Goal: Transaction & Acquisition: Purchase product/service

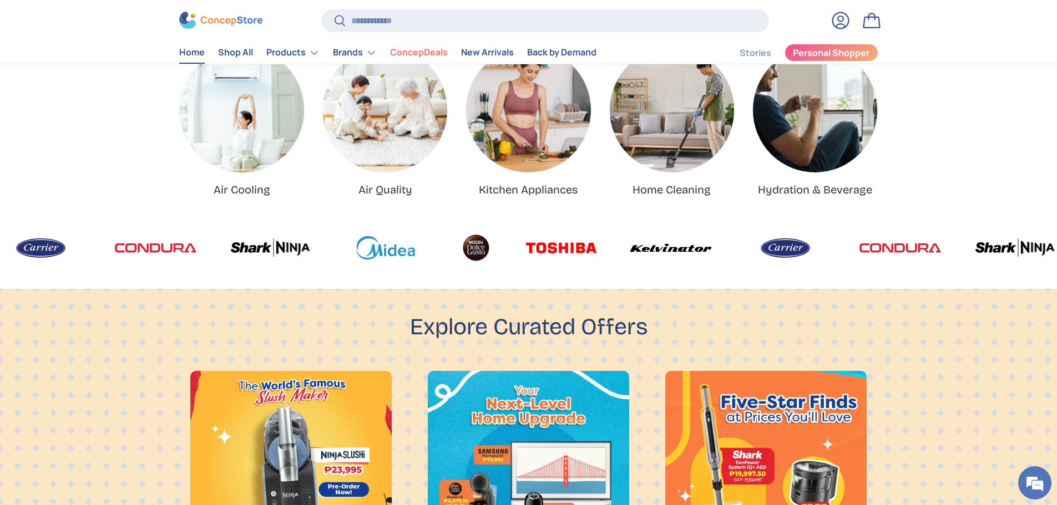
scroll to position [35, 0]
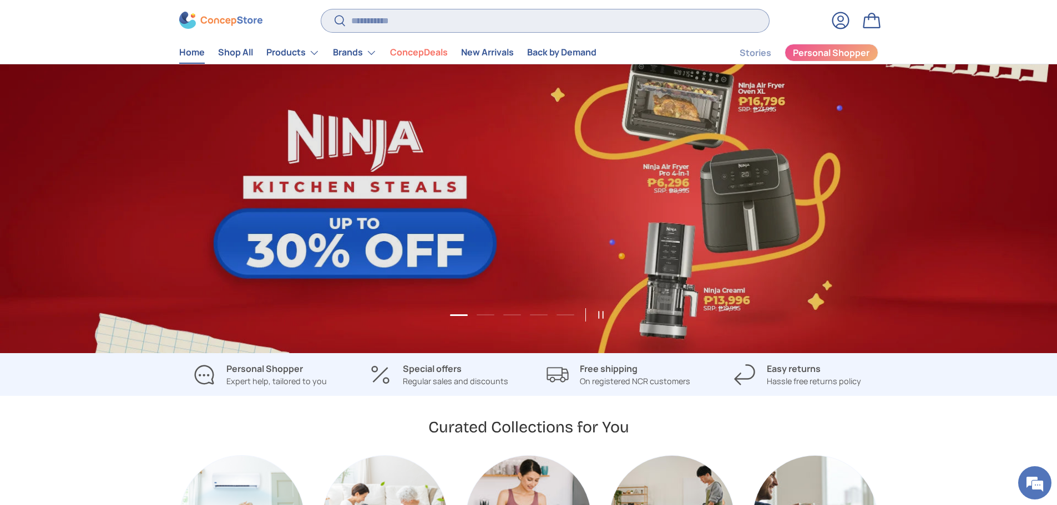
click at [384, 29] on input "Search" at bounding box center [544, 20] width 447 height 23
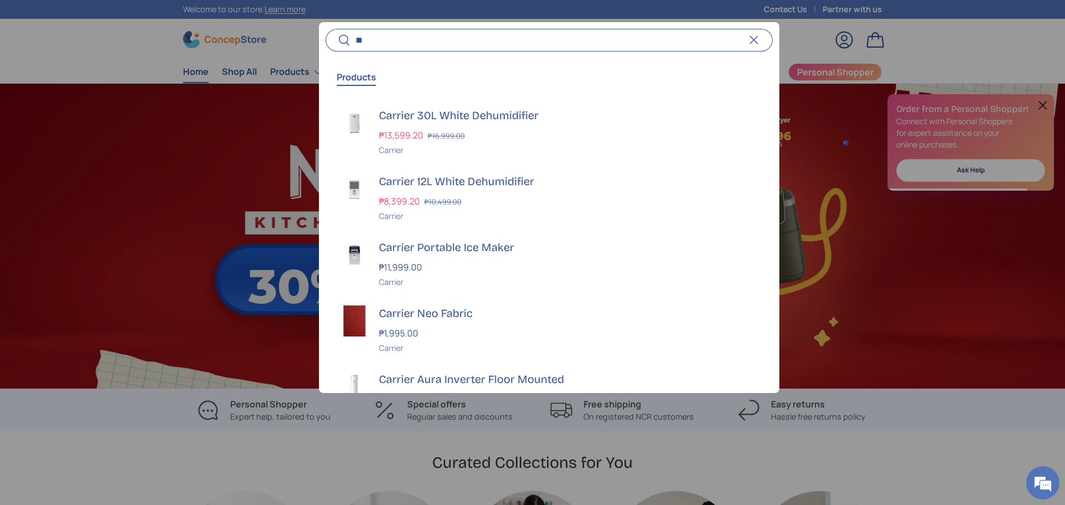
type input "*"
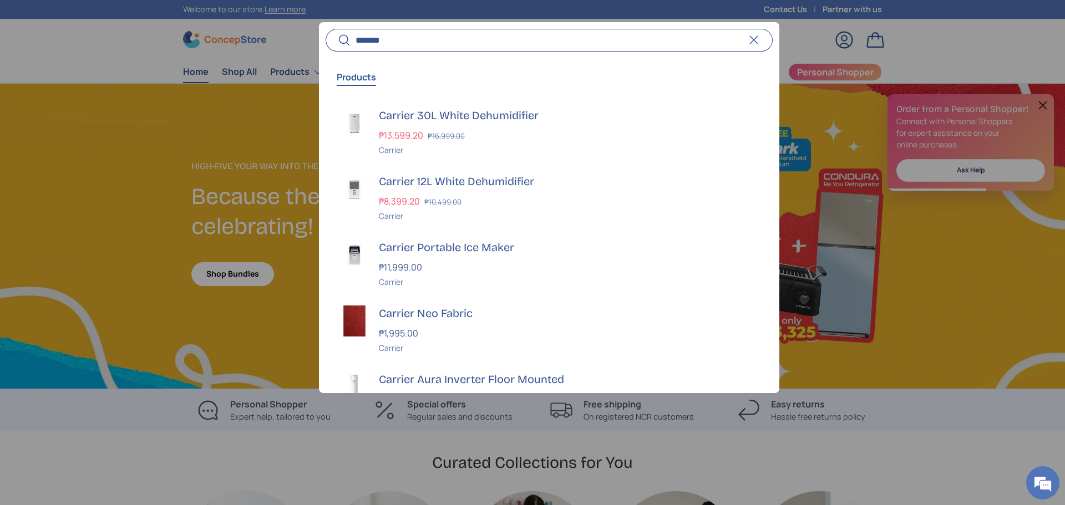
scroll to position [0, 1065]
type input "*******"
click at [527, 125] on div "Carrier 30L White Dehumidifier ₱13,599.20 ₱16,999.00 Unit price / Unavailable C…" at bounding box center [569, 132] width 380 height 48
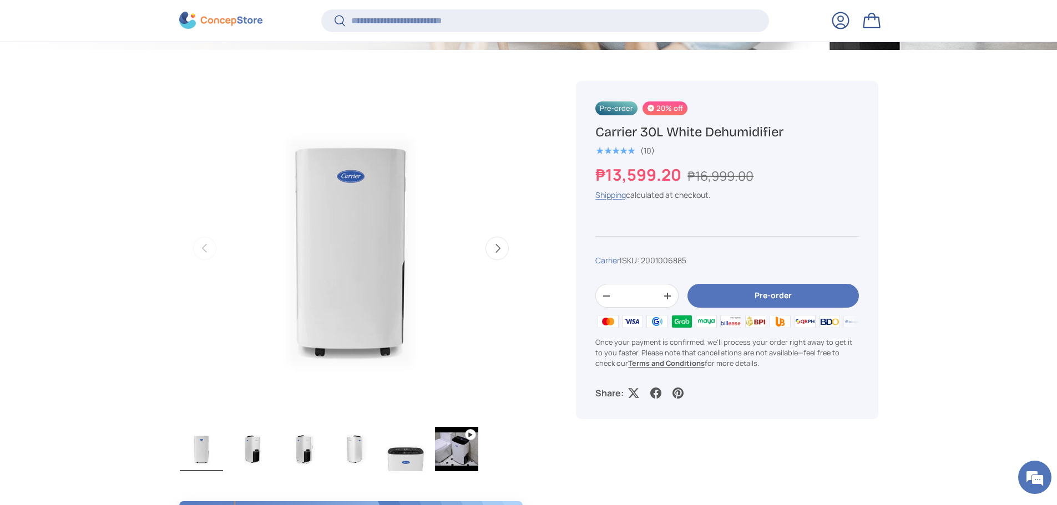
scroll to position [386, 0]
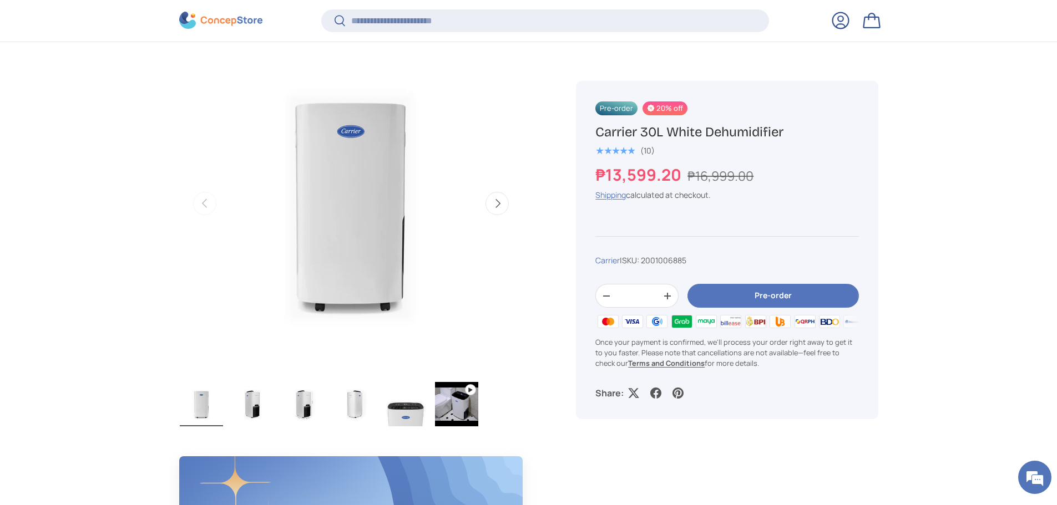
click at [734, 293] on button "Pre-order" at bounding box center [772, 297] width 171 height 24
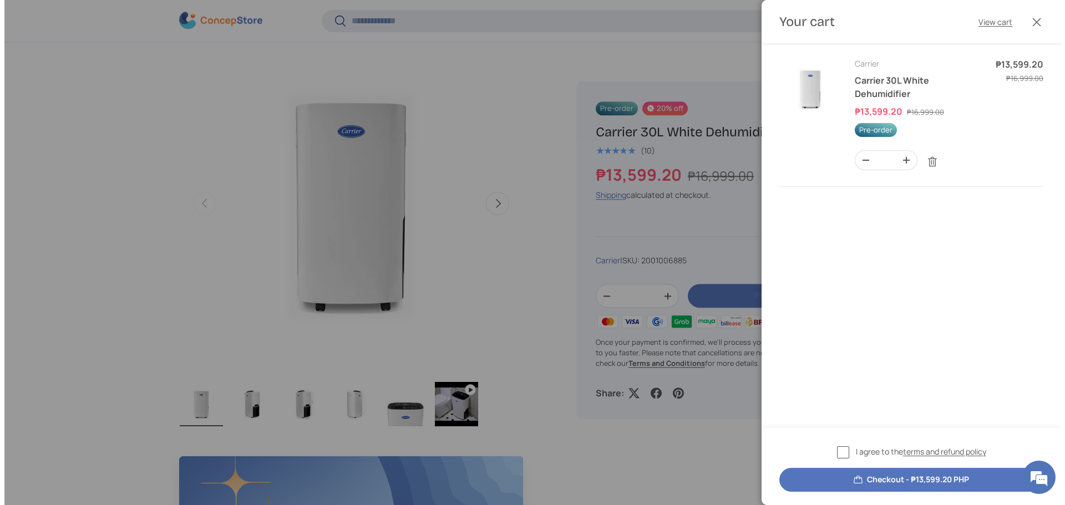
scroll to position [0, 0]
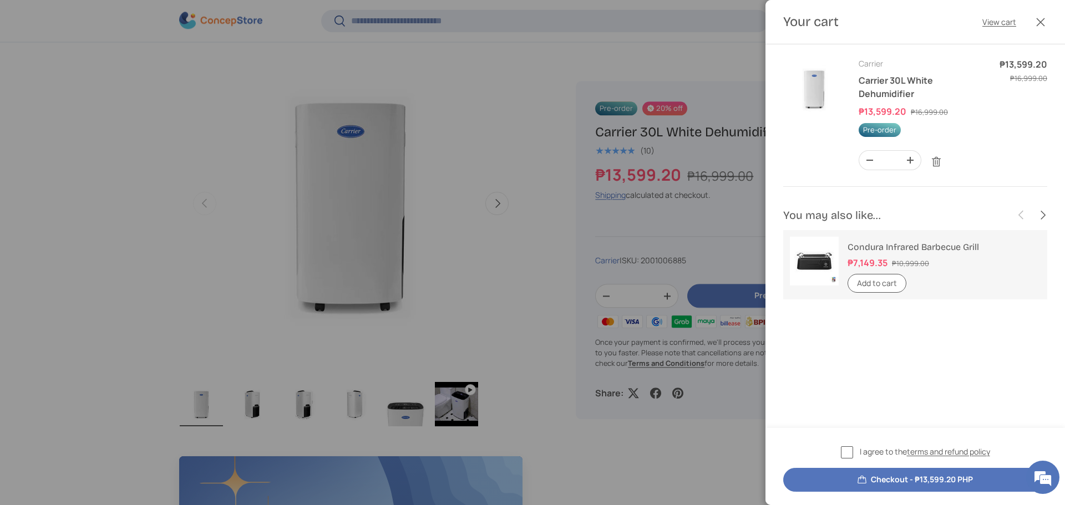
click at [552, 247] on div at bounding box center [532, 252] width 1065 height 505
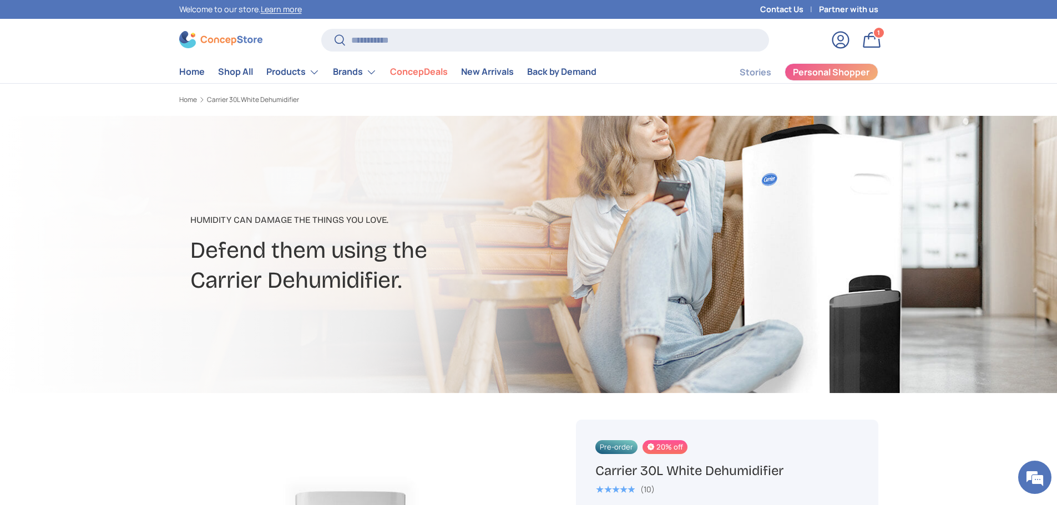
click at [427, 19] on store-header "Search Search Reset Log in Bag 1 1 item Menu Home Shop All Products Back Produc…" at bounding box center [528, 51] width 1057 height 65
click at [390, 57] on div "Search Search Reset" at bounding box center [544, 44] width 447 height 31
drag, startPoint x: 387, startPoint y: 45, endPoint x: 389, endPoint y: 37, distance: 8.1
click at [387, 44] on input "Search" at bounding box center [544, 40] width 447 height 23
type input "********"
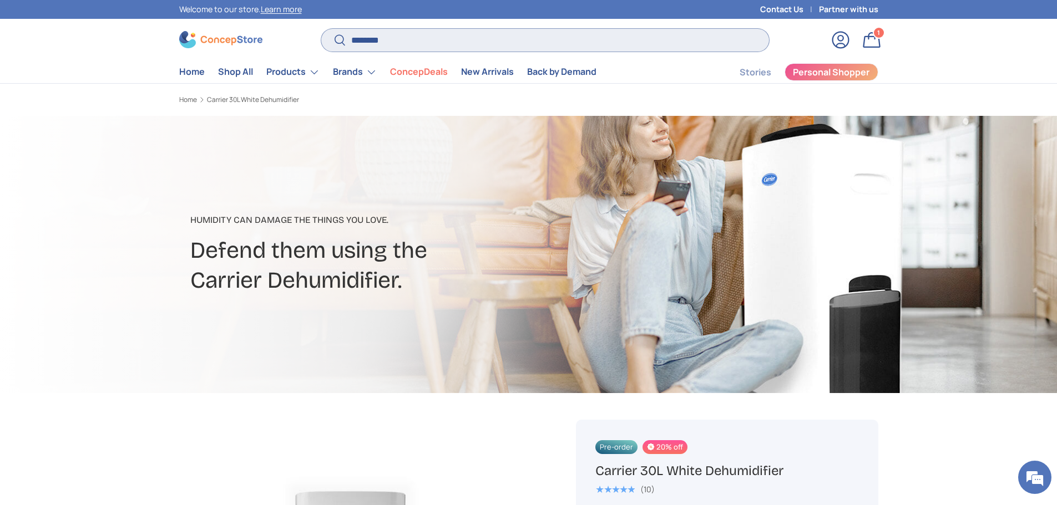
click at [321, 28] on button "Search" at bounding box center [333, 41] width 25 height 26
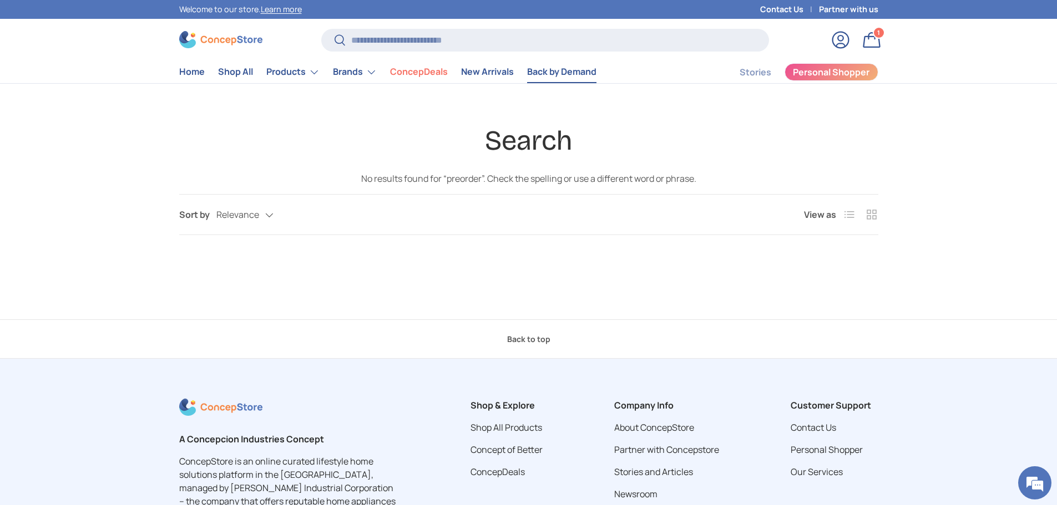
click at [575, 70] on link "Back by Demand" at bounding box center [561, 72] width 69 height 22
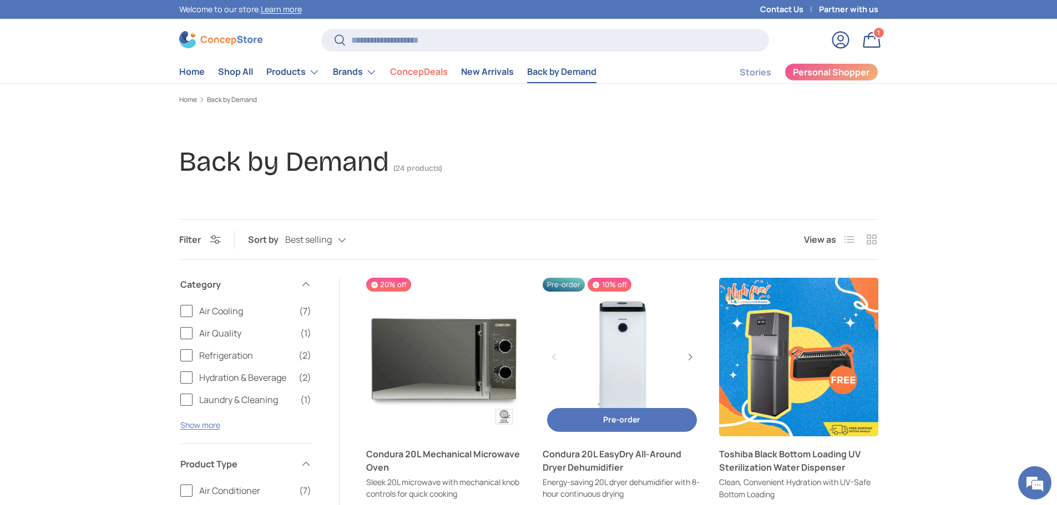
click at [612, 334] on link "Condura 20L EasyDry All-Around Dryer Dehumidifier" at bounding box center [621, 357] width 159 height 159
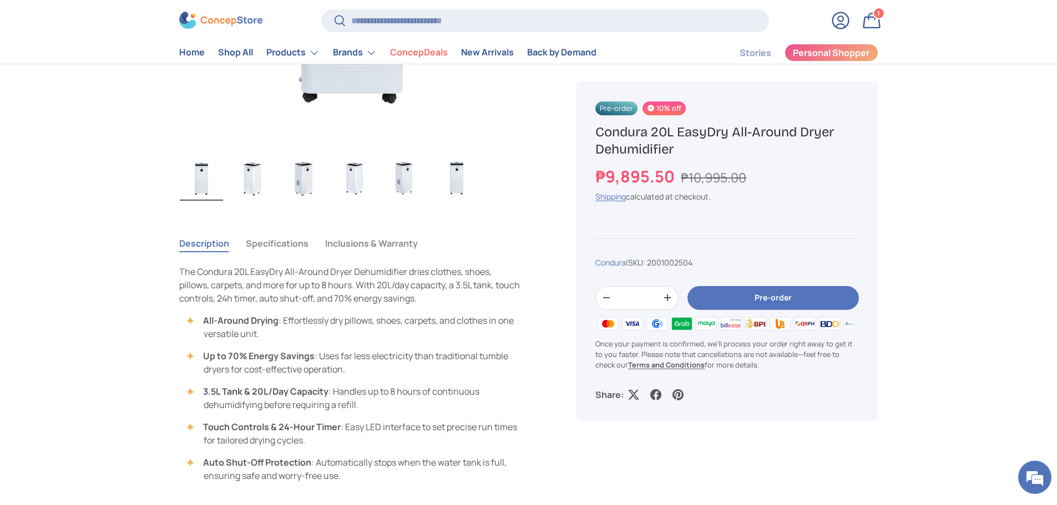
scroll to position [610, 0]
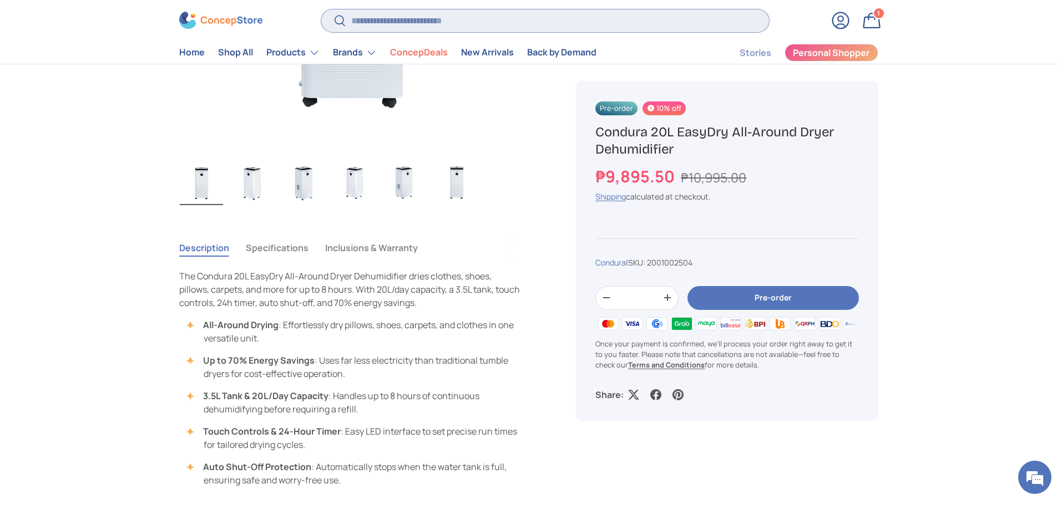
click at [391, 24] on input "Search" at bounding box center [544, 20] width 447 height 23
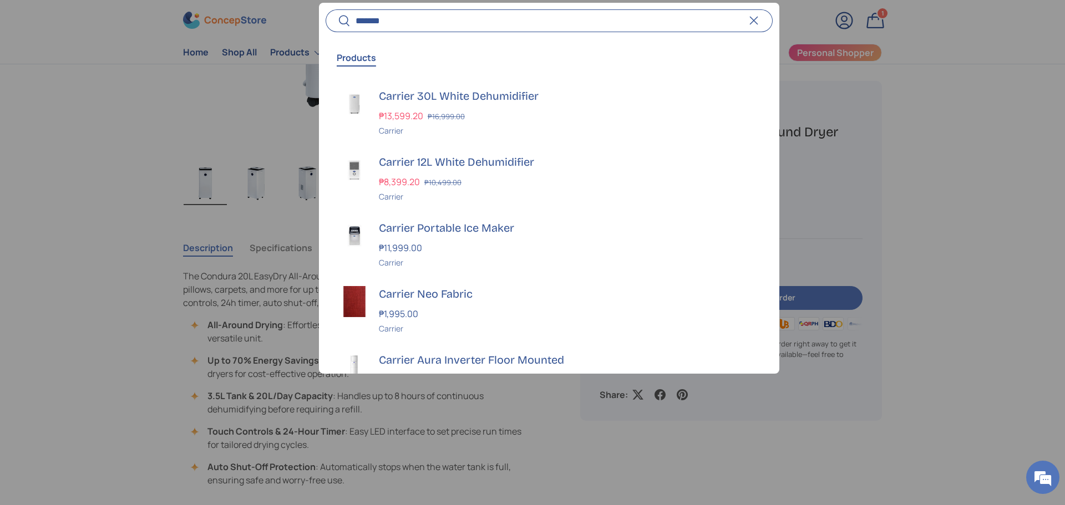
type input "*******"
click at [113, 210] on div at bounding box center [532, 252] width 1065 height 505
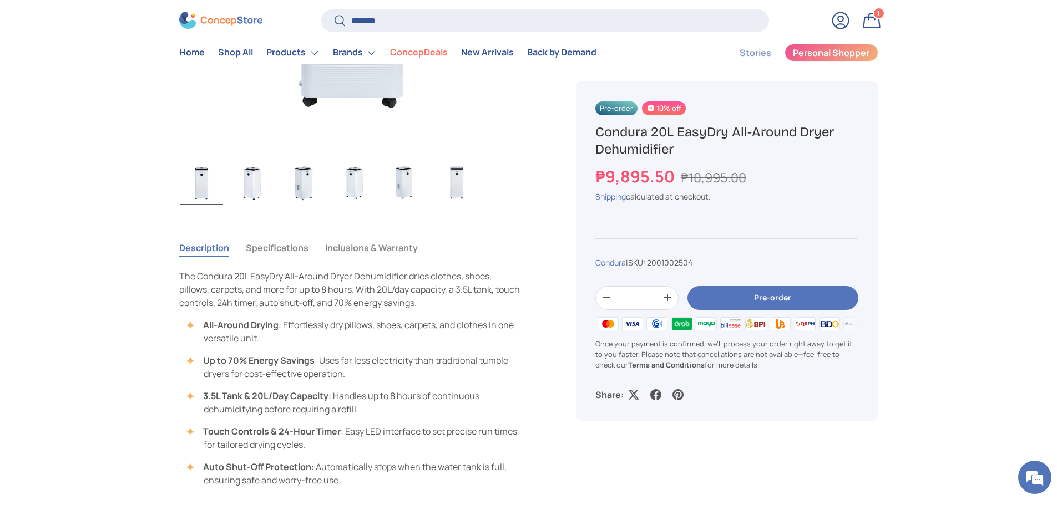
click at [241, 185] on img "Gallery Viewer" at bounding box center [252, 183] width 43 height 44
click at [394, 180] on img "Gallery Viewer" at bounding box center [405, 183] width 43 height 44
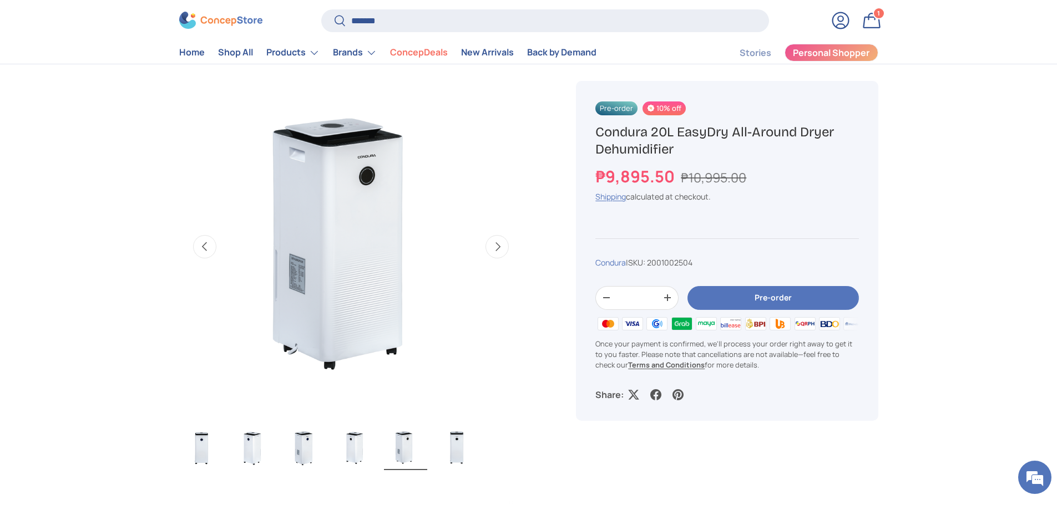
scroll to position [333, 0]
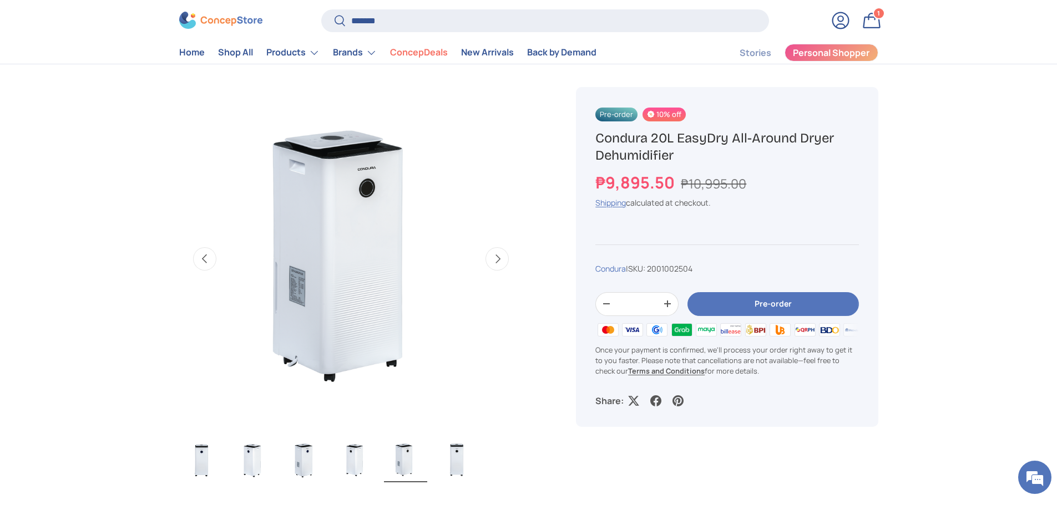
click at [301, 457] on img "Gallery Viewer" at bounding box center [303, 460] width 43 height 44
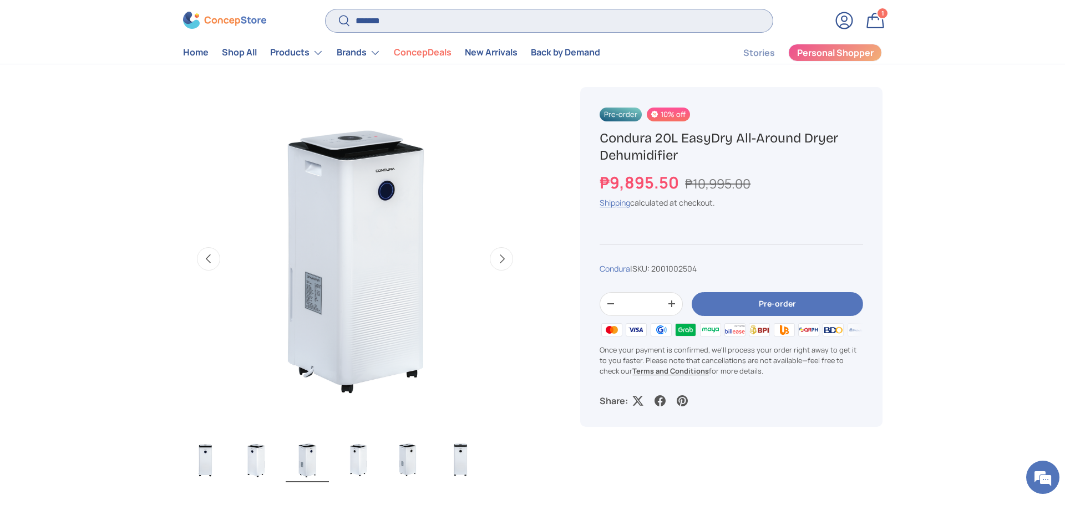
click at [413, 17] on input "*******" at bounding box center [549, 20] width 447 height 23
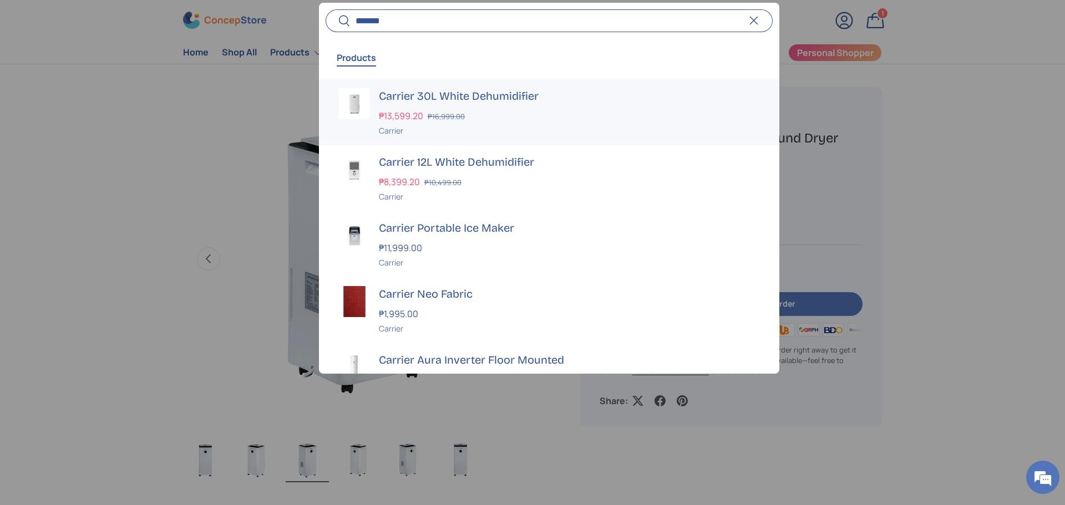
click at [538, 93] on h3 "Carrier 30L White Dehumidifier" at bounding box center [569, 96] width 380 height 16
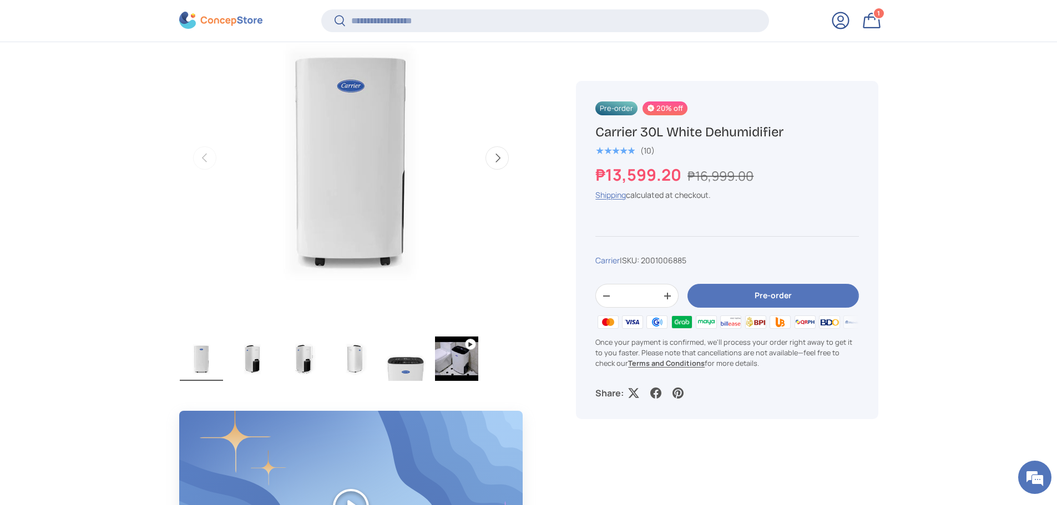
scroll to position [497, 0]
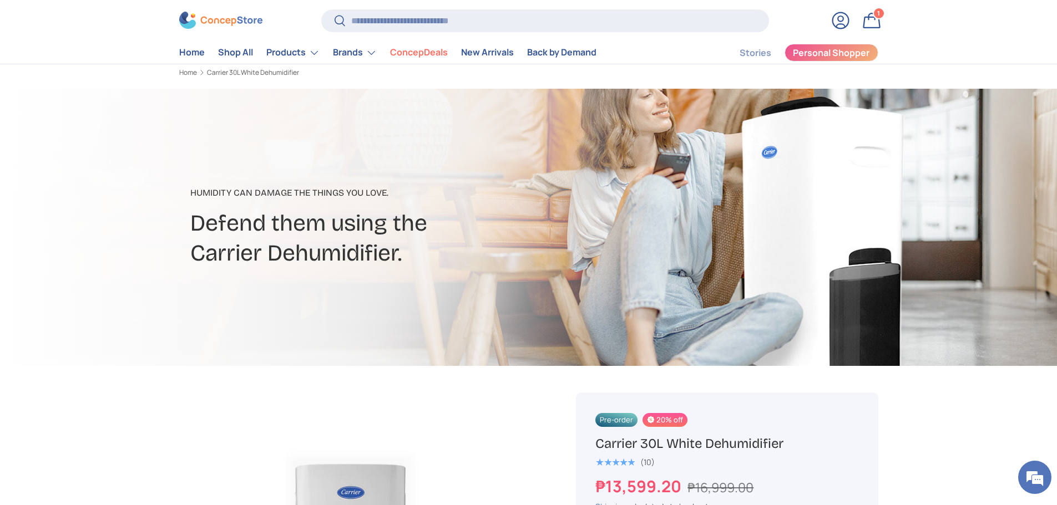
scroll to position [0, 0]
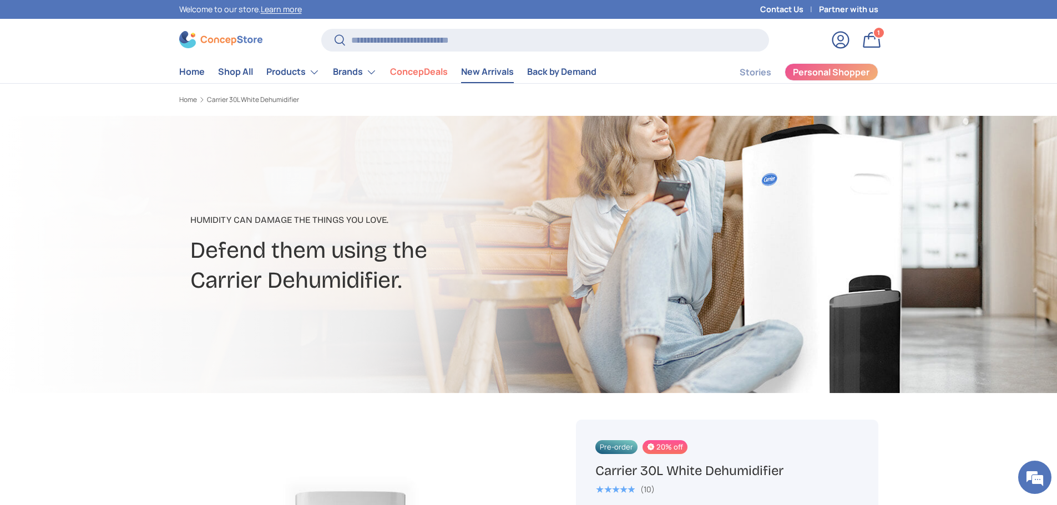
click at [495, 76] on link "New Arrivals" at bounding box center [487, 72] width 53 height 22
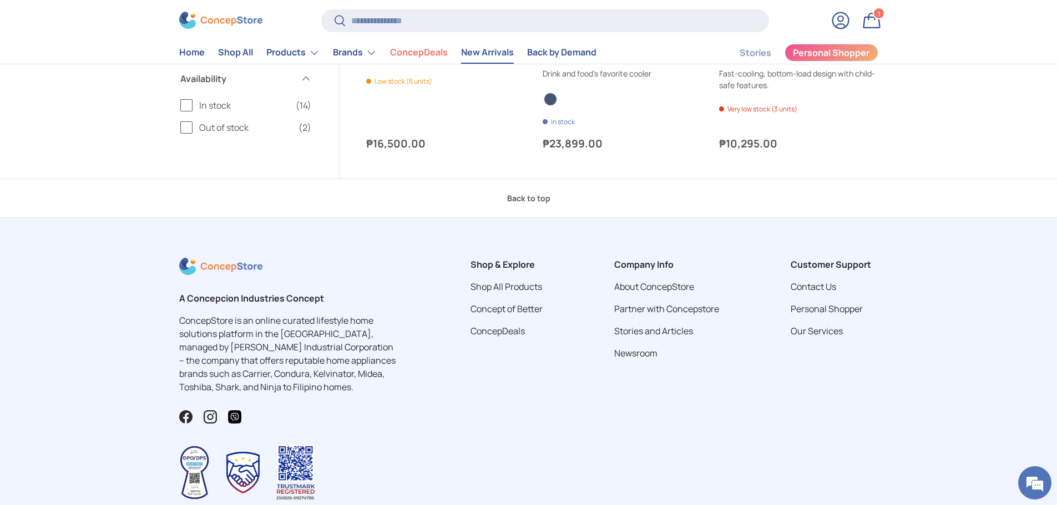
scroll to position [1639, 0]
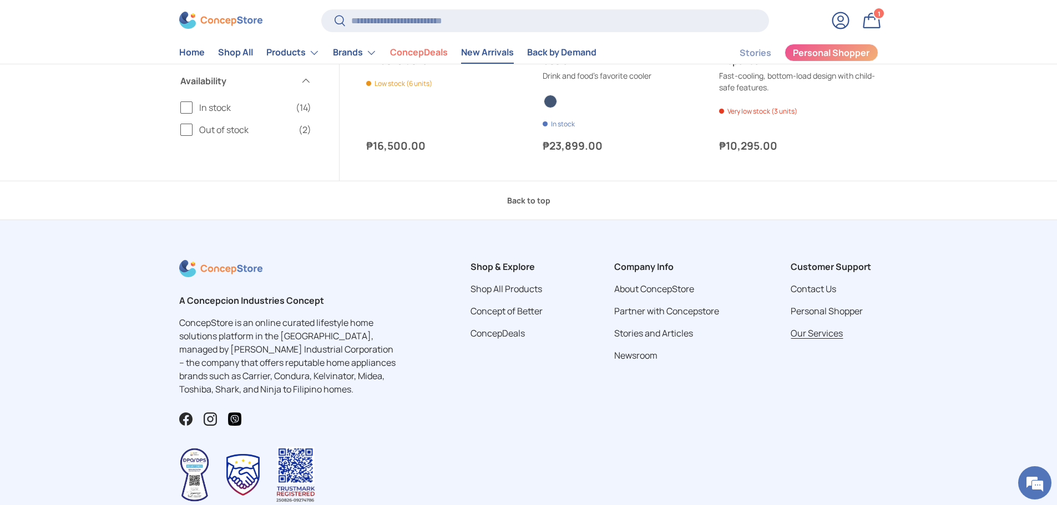
click at [812, 331] on link "Our Services" at bounding box center [816, 333] width 52 height 12
